Goal: Task Accomplishment & Management: Use online tool/utility

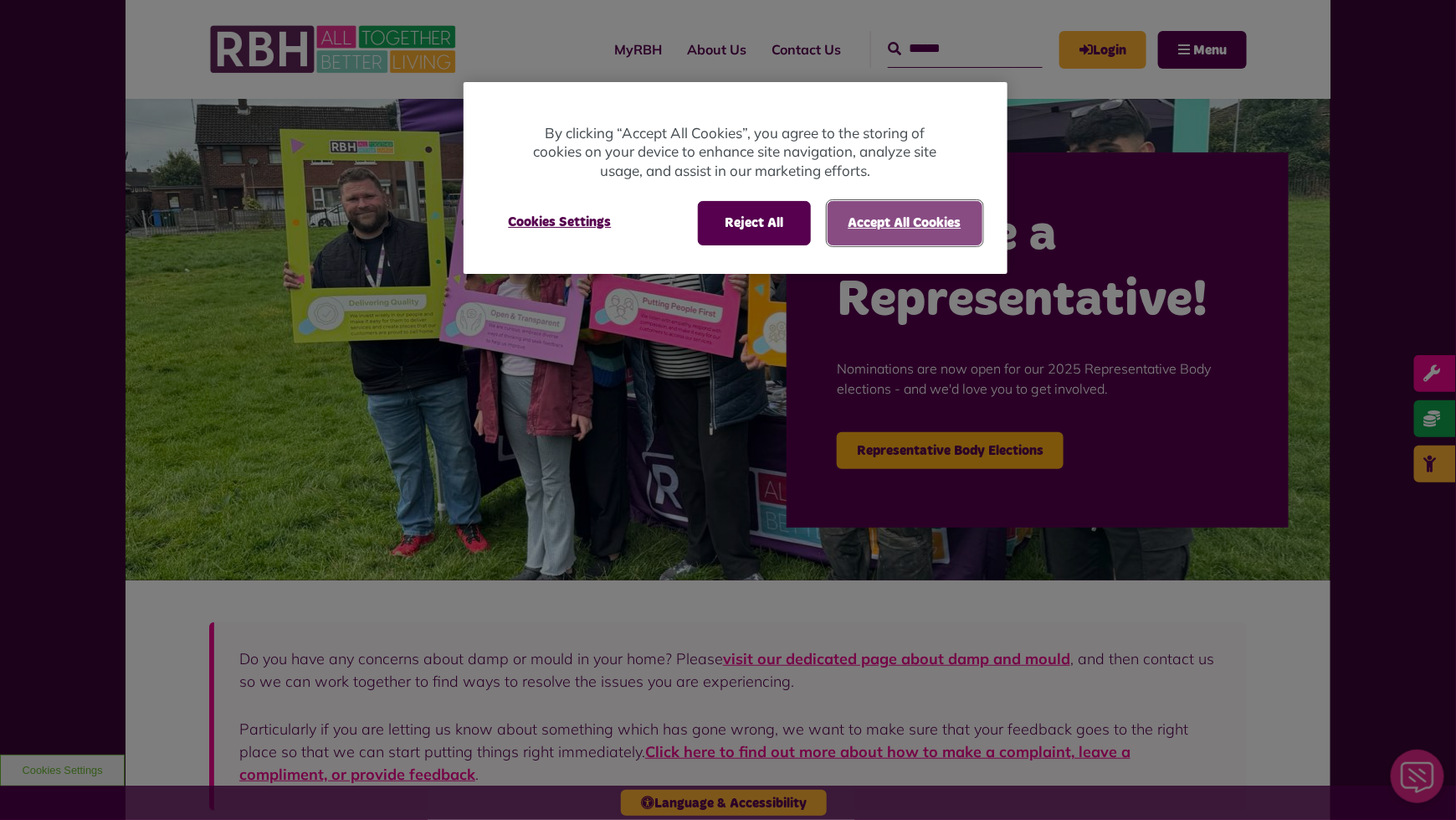
click at [912, 233] on button "Accept All Cookies" at bounding box center [904, 222] width 154 height 44
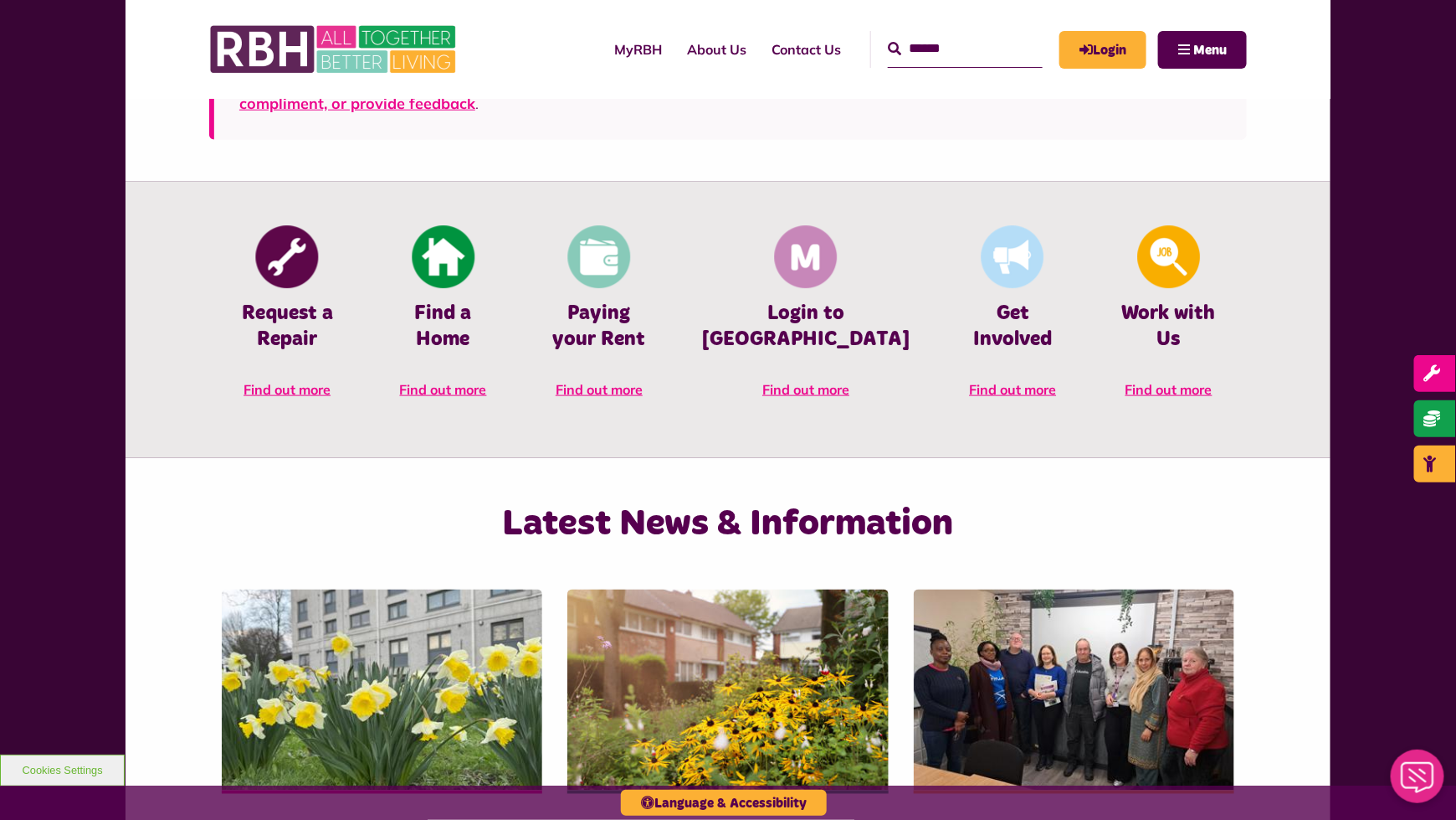
scroll to position [703, 0]
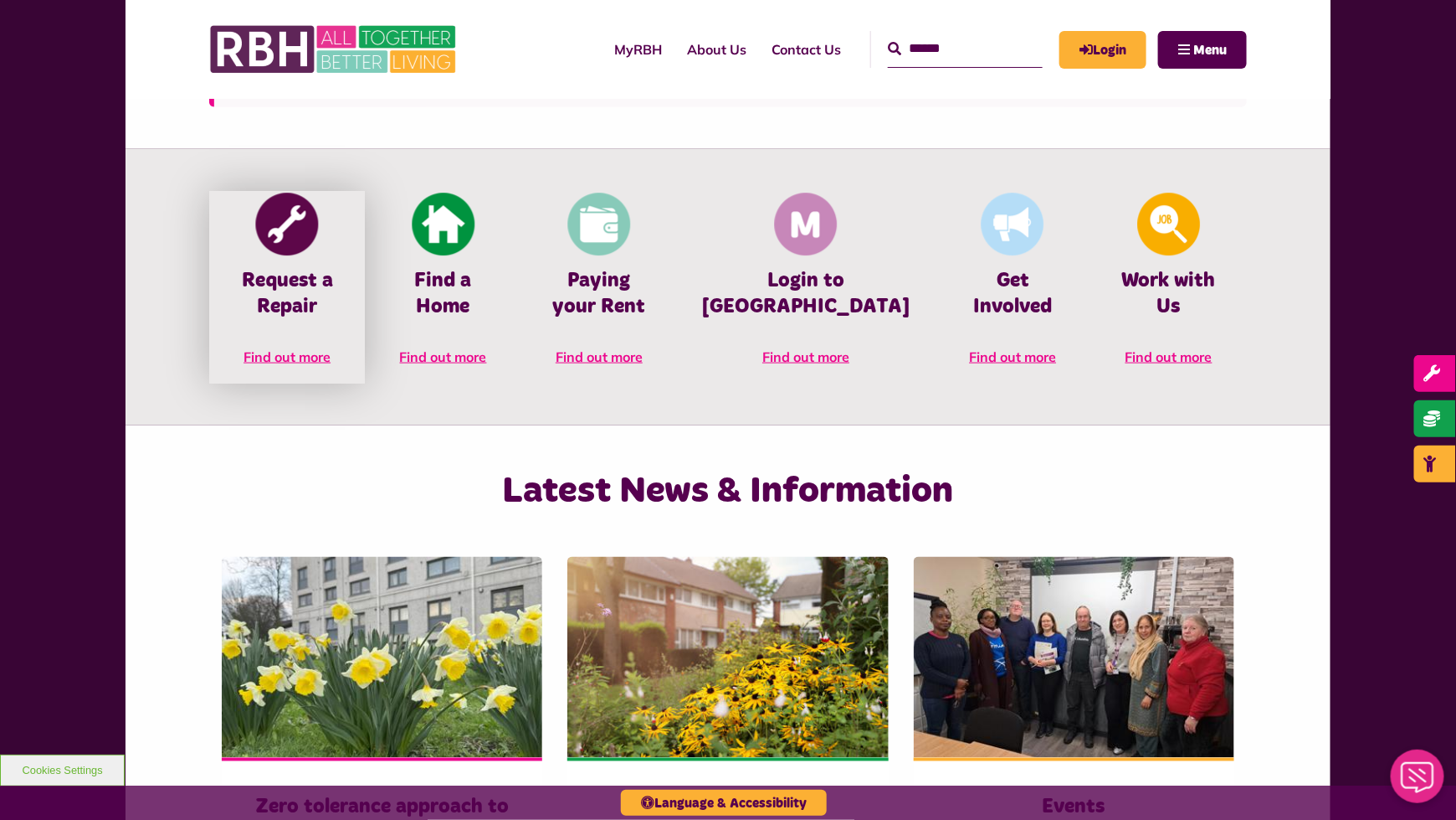
click at [310, 303] on h4 "Request a Repair" at bounding box center [287, 293] width 106 height 51
